Goal: Task Accomplishment & Management: Complete application form

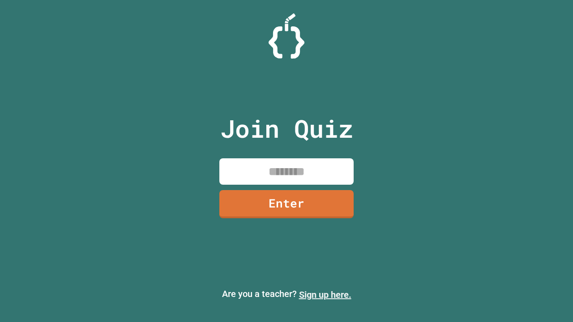
click at [325, 295] on link "Sign up here." at bounding box center [325, 294] width 52 height 11
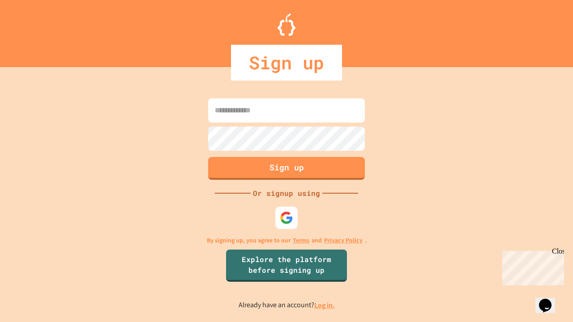
click at [325, 305] on link "Log in." at bounding box center [324, 305] width 21 height 9
